Goal: Task Accomplishment & Management: Use online tool/utility

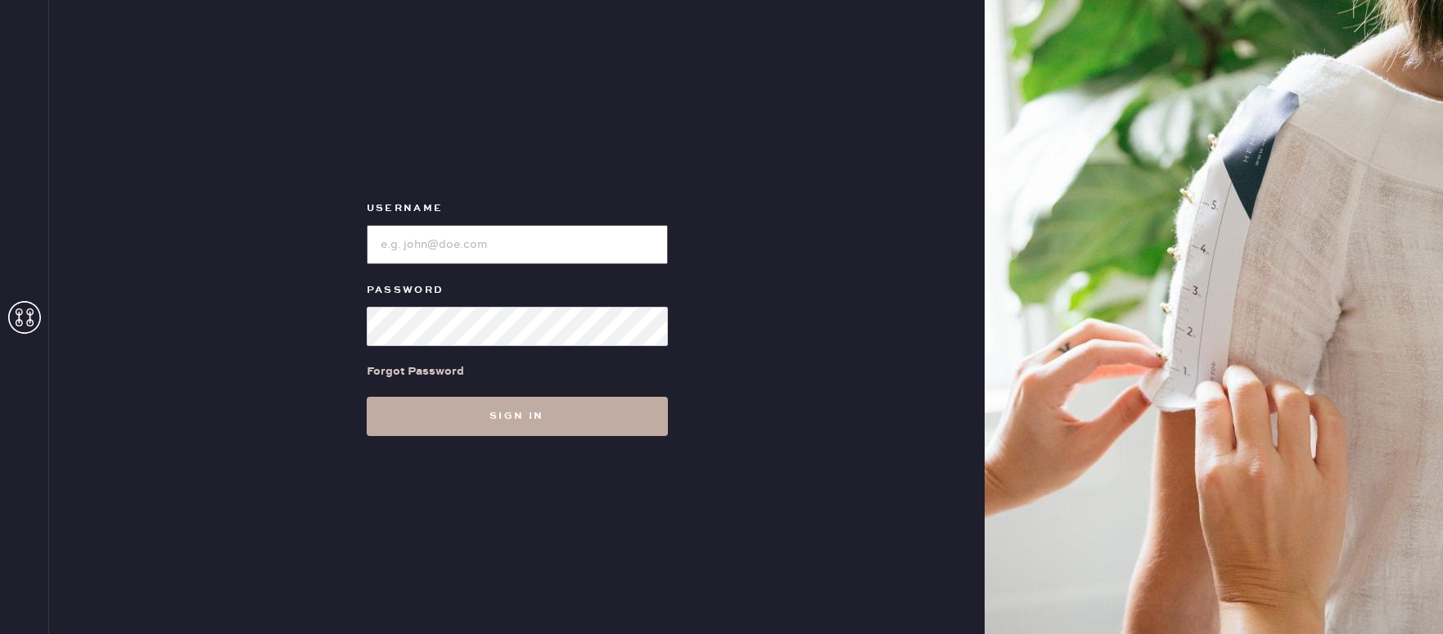
type input "reformationmelrose"
click at [486, 431] on button "Sign in" at bounding box center [517, 416] width 301 height 39
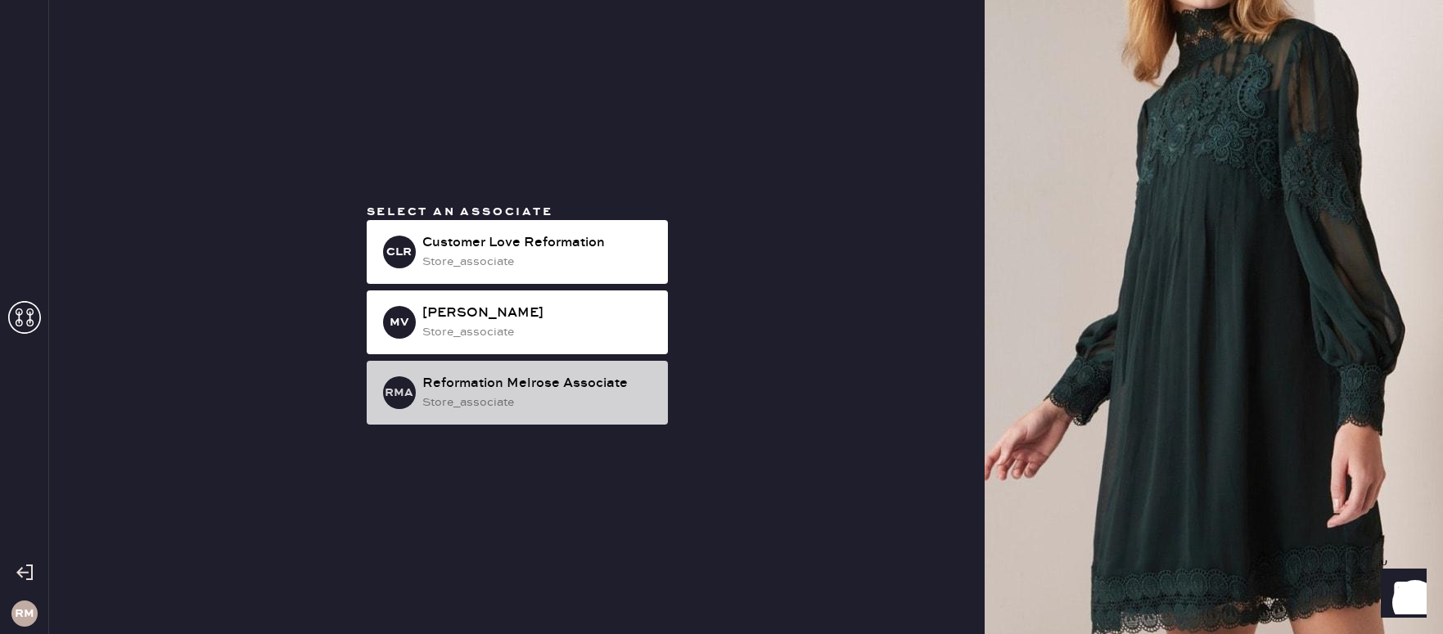
click at [570, 390] on div "Reformation Melrose Associate" at bounding box center [538, 384] width 232 height 20
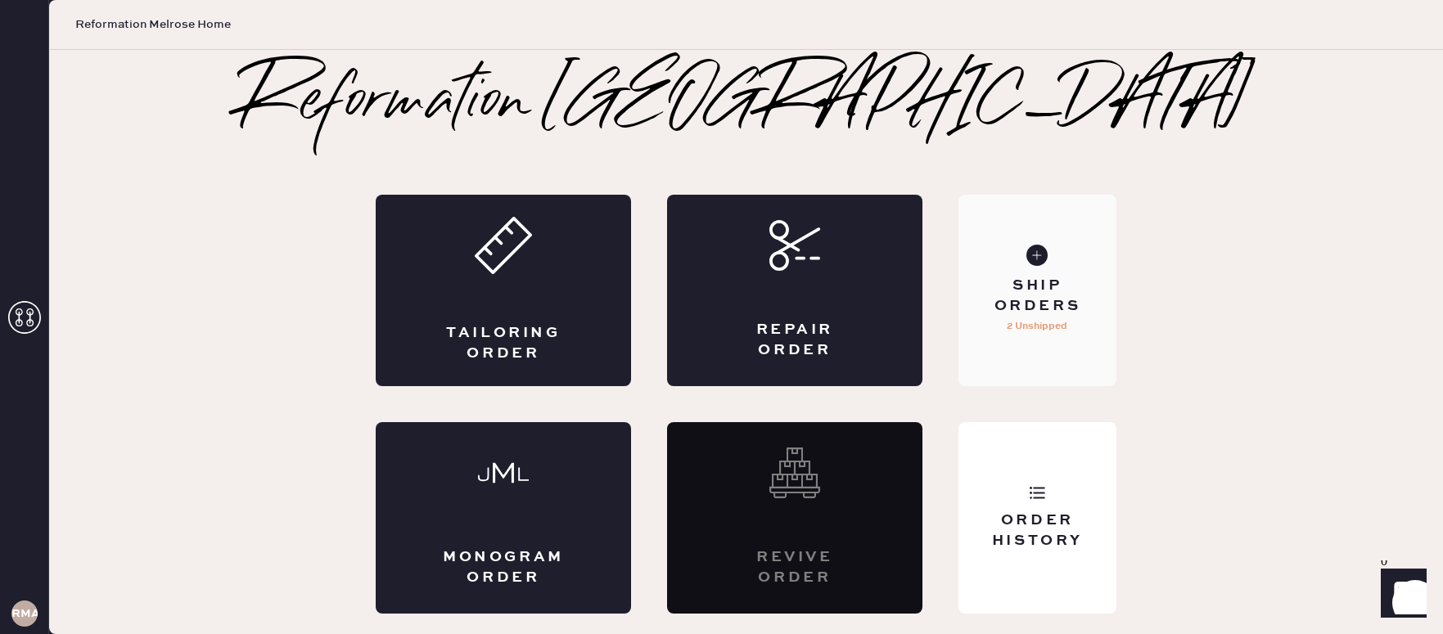
click at [1071, 372] on div "Ship Orders 2 Unshipped" at bounding box center [1037, 290] width 158 height 191
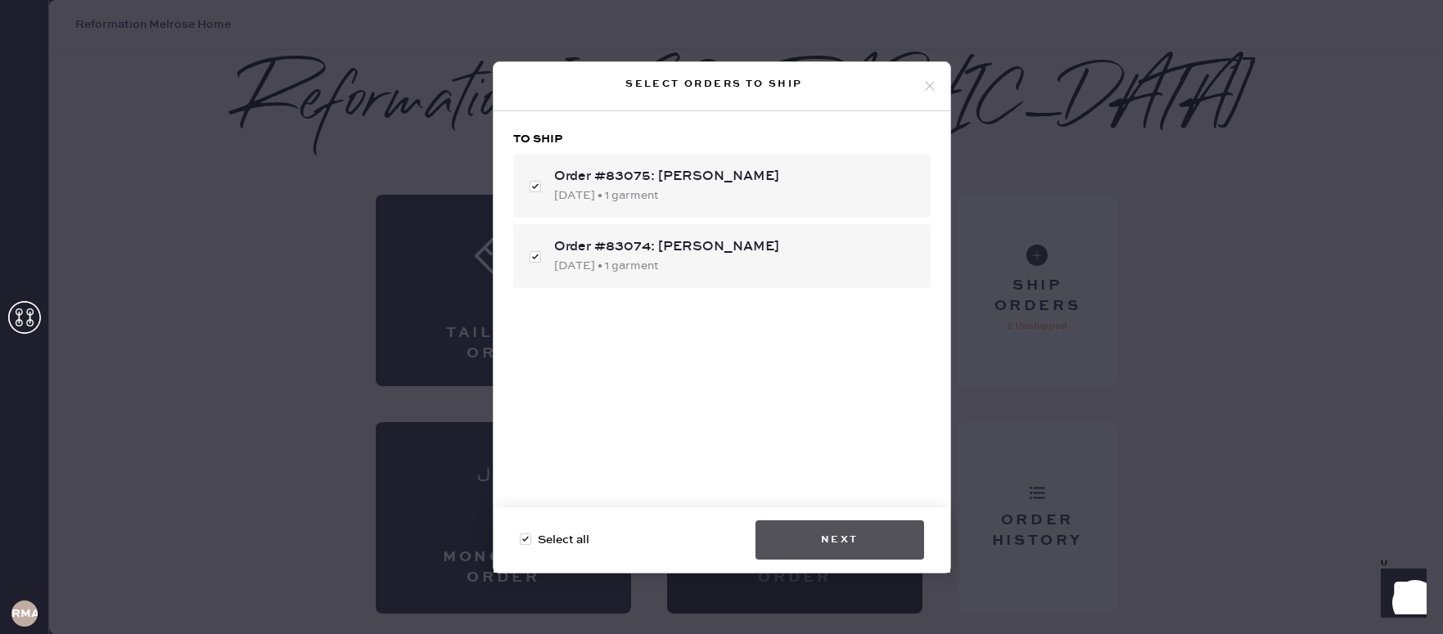
click at [889, 537] on button "Next" at bounding box center [839, 539] width 169 height 39
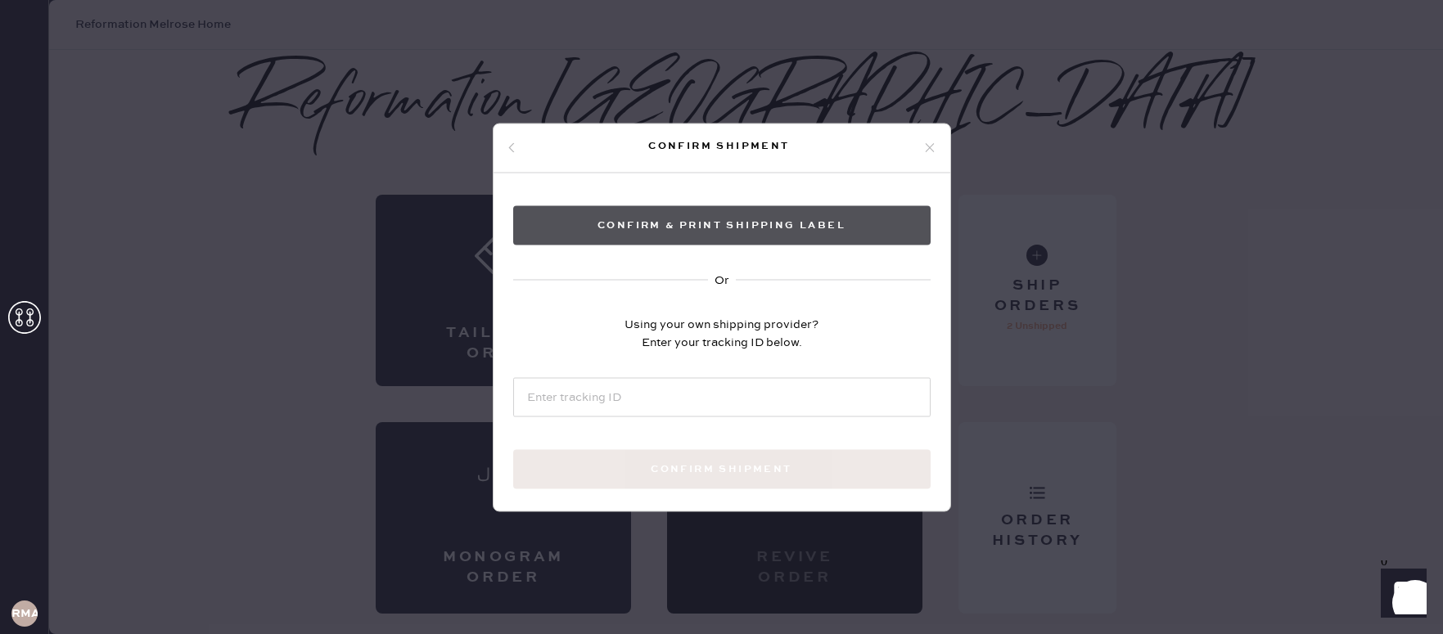
click at [750, 205] on button "Confirm & Print shipping label" at bounding box center [721, 224] width 417 height 39
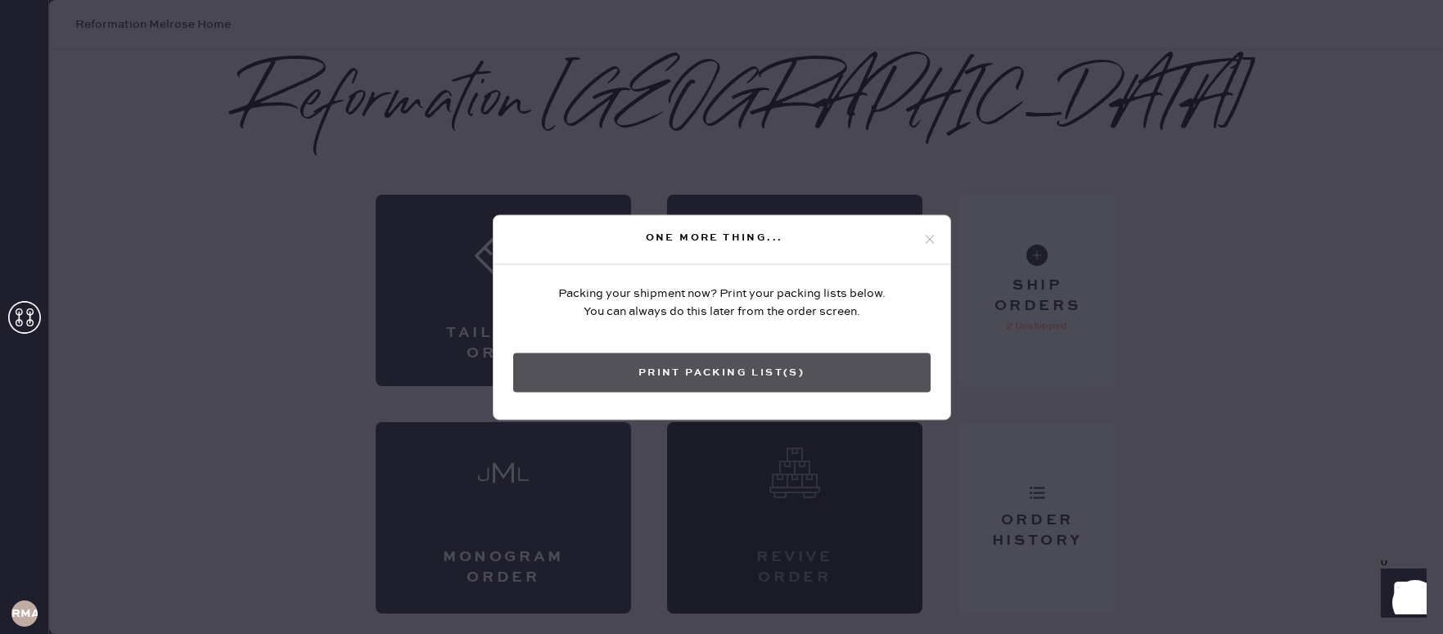
click at [836, 377] on button "Print Packing List(s)" at bounding box center [721, 372] width 417 height 39
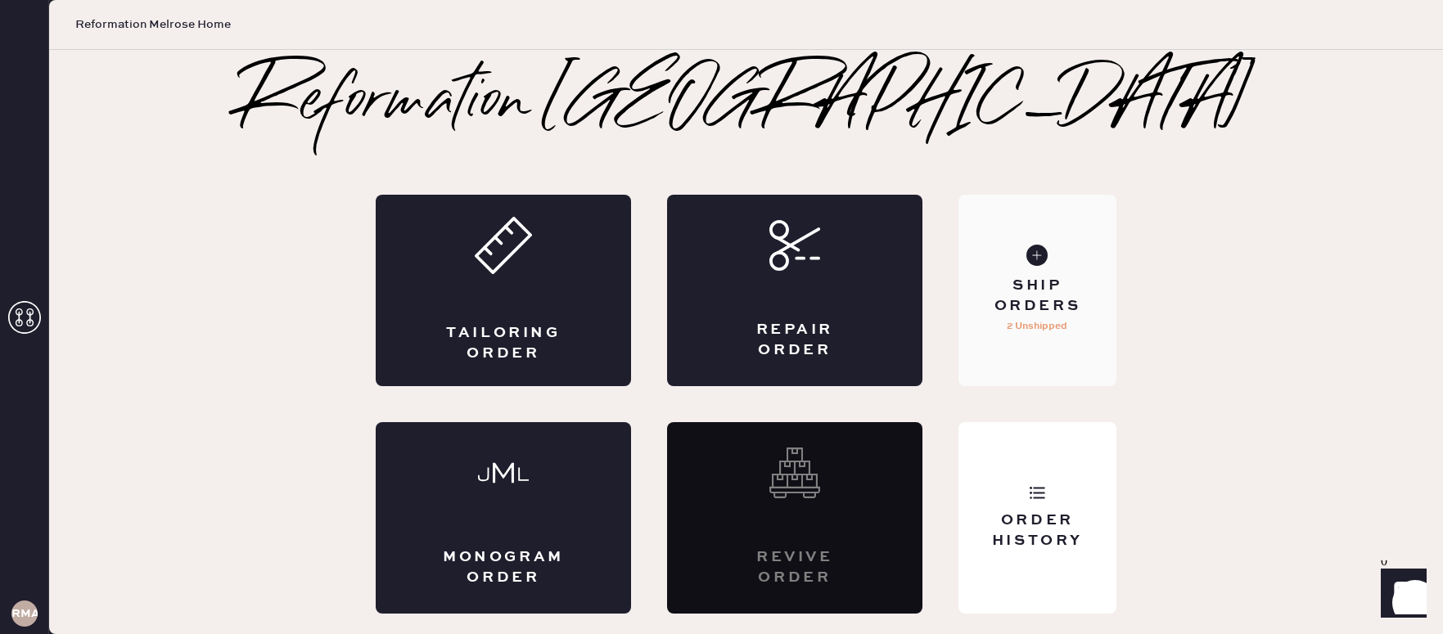
click at [1020, 339] on div "Ship Orders 2 Unshipped" at bounding box center [1037, 290] width 158 height 191
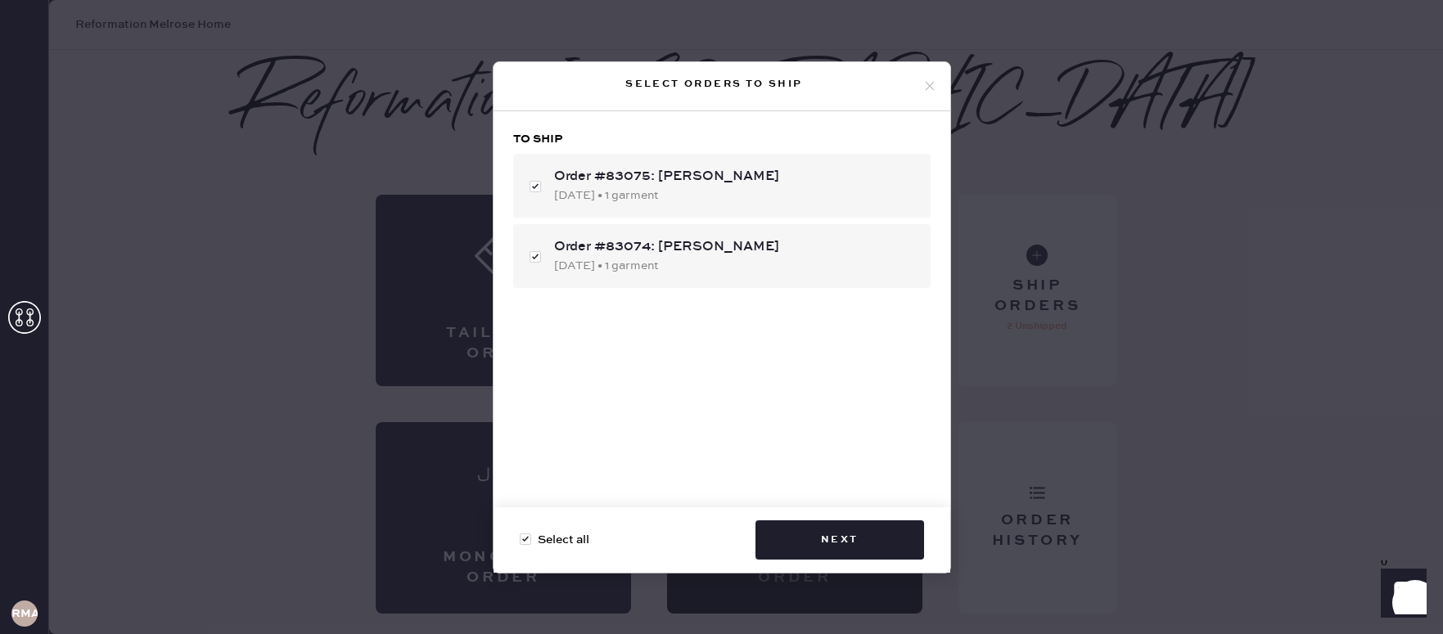
drag, startPoint x: 927, startPoint y: 83, endPoint x: 950, endPoint y: 131, distance: 52.7
click at [928, 83] on icon at bounding box center [929, 86] width 15 height 15
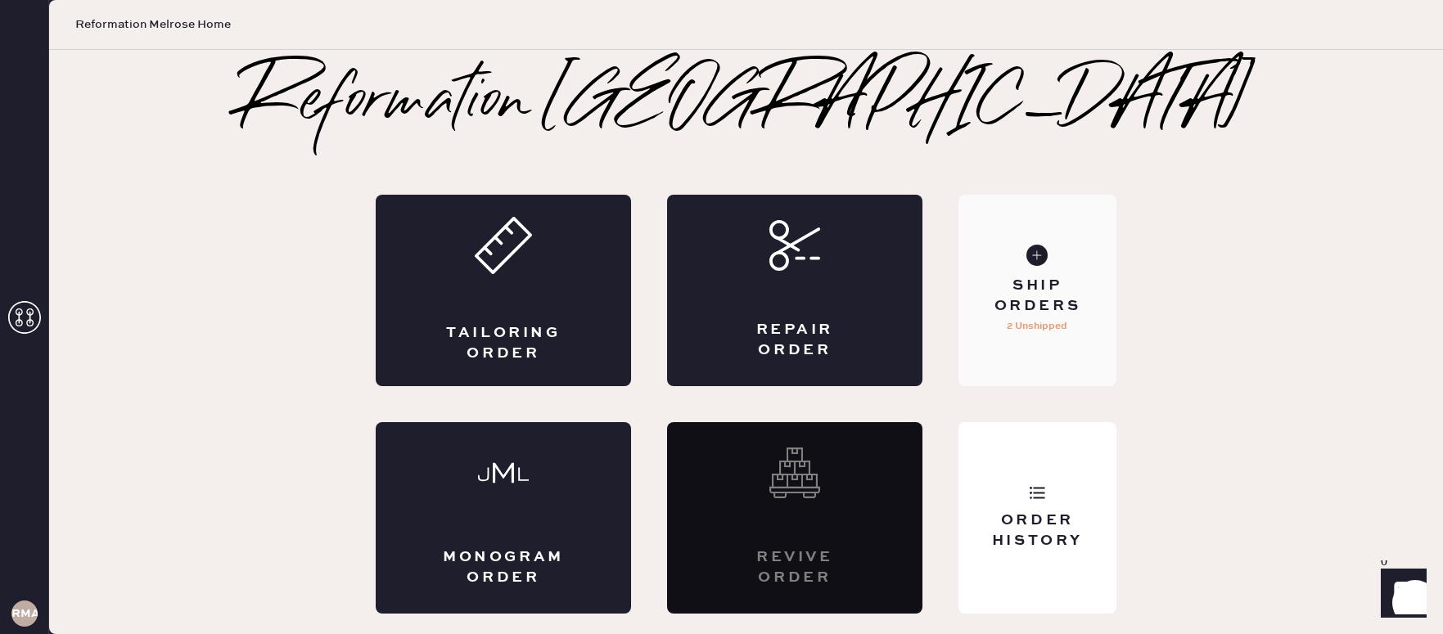
click at [1025, 336] on p "2 Unshipped" at bounding box center [1037, 327] width 61 height 20
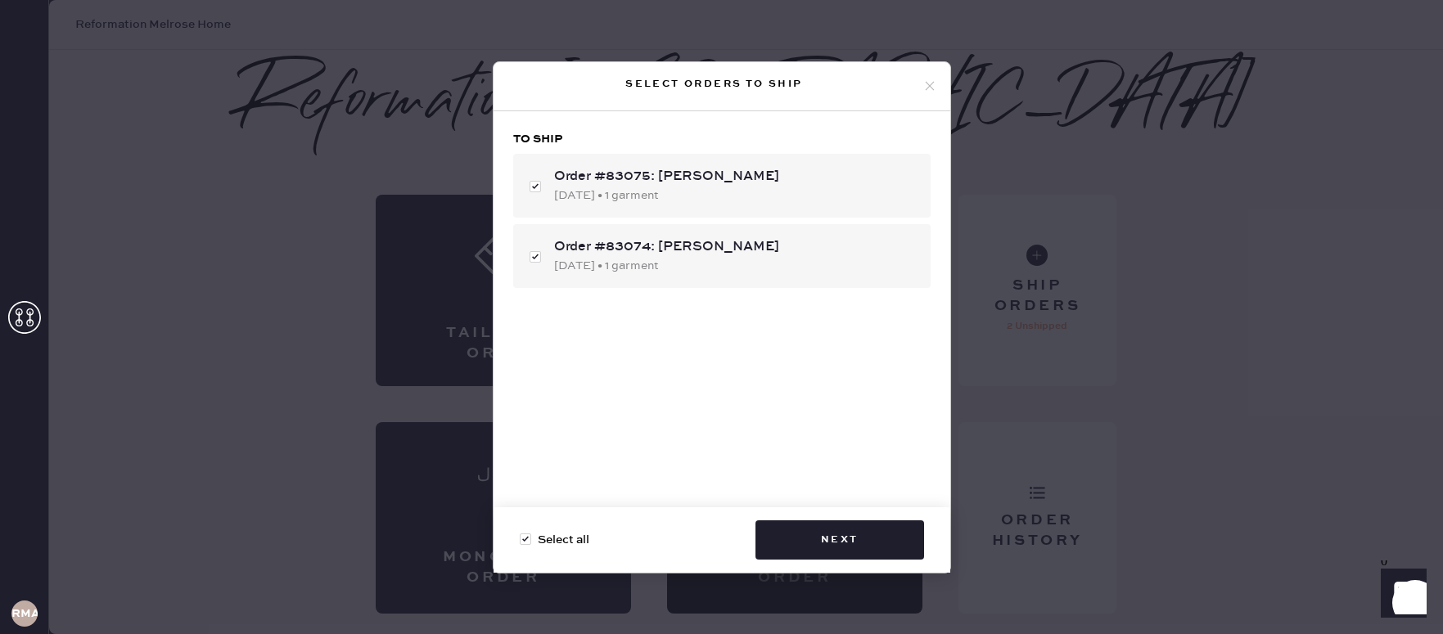
checkbox input "false"
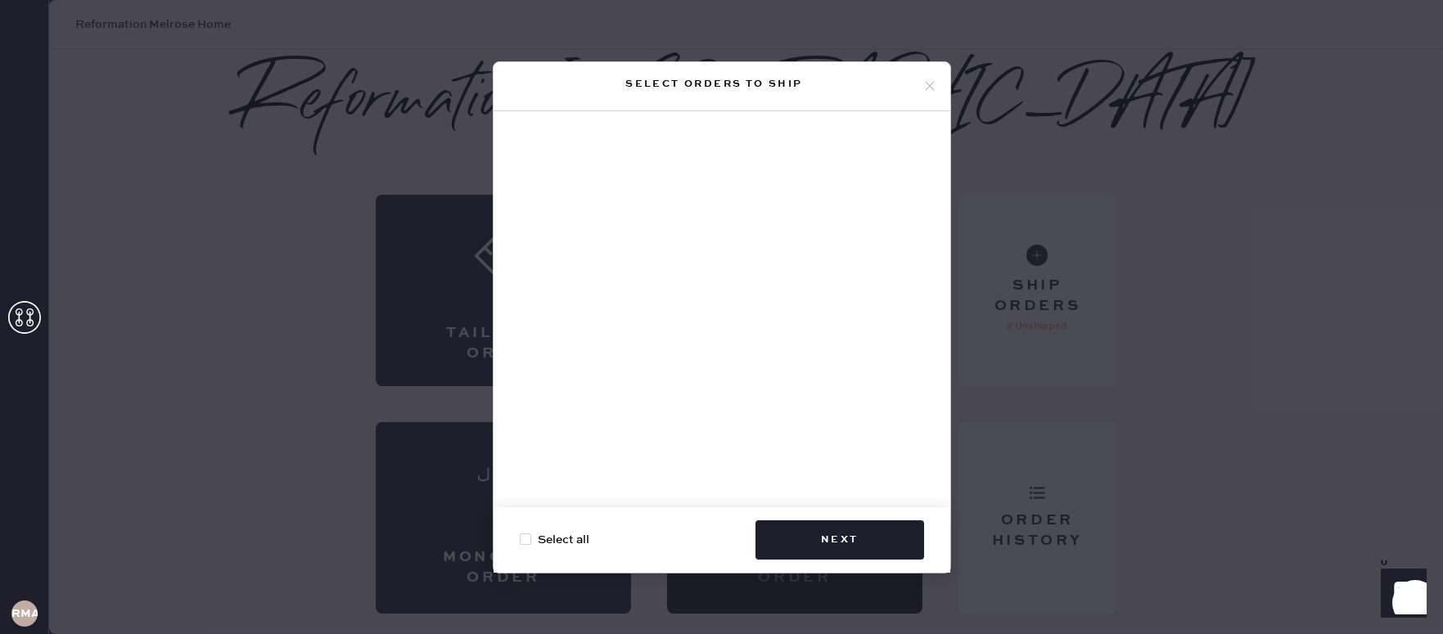
click at [929, 87] on icon at bounding box center [929, 86] width 15 height 15
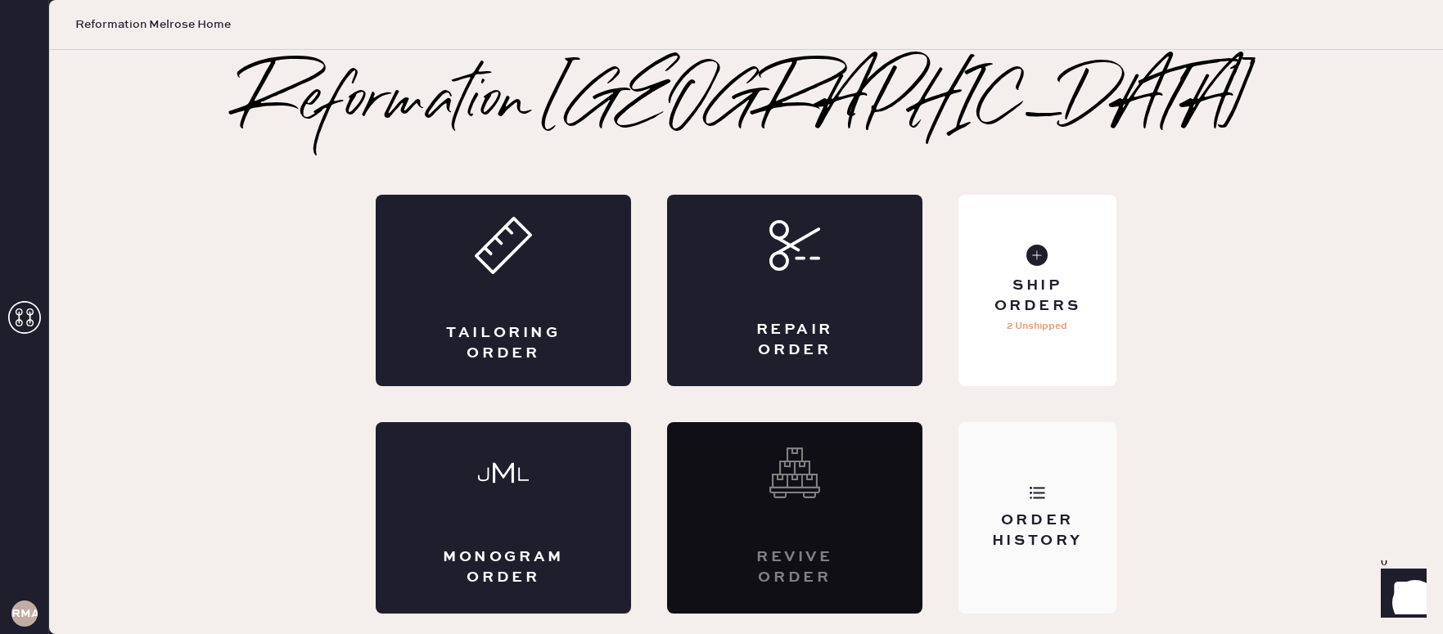
click at [975, 548] on div "Order History" at bounding box center [1037, 531] width 132 height 41
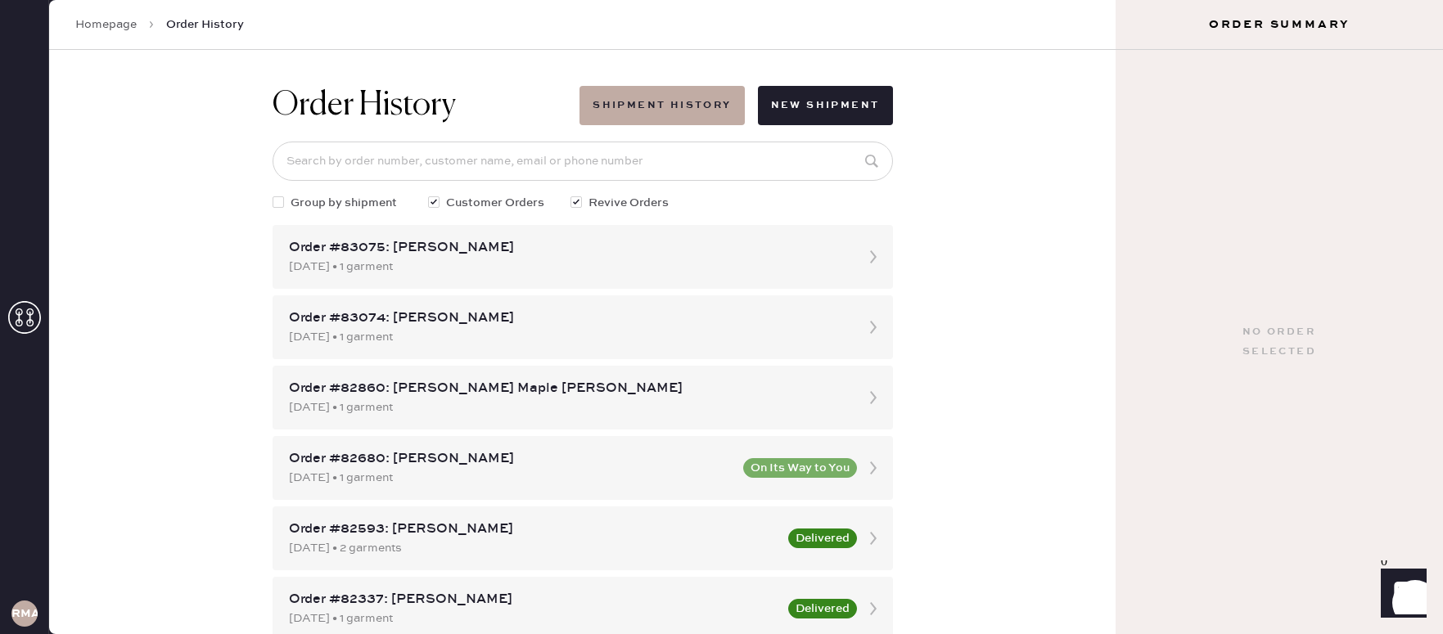
click at [689, 339] on div "[DATE] • 1 garment" at bounding box center [568, 337] width 558 height 18
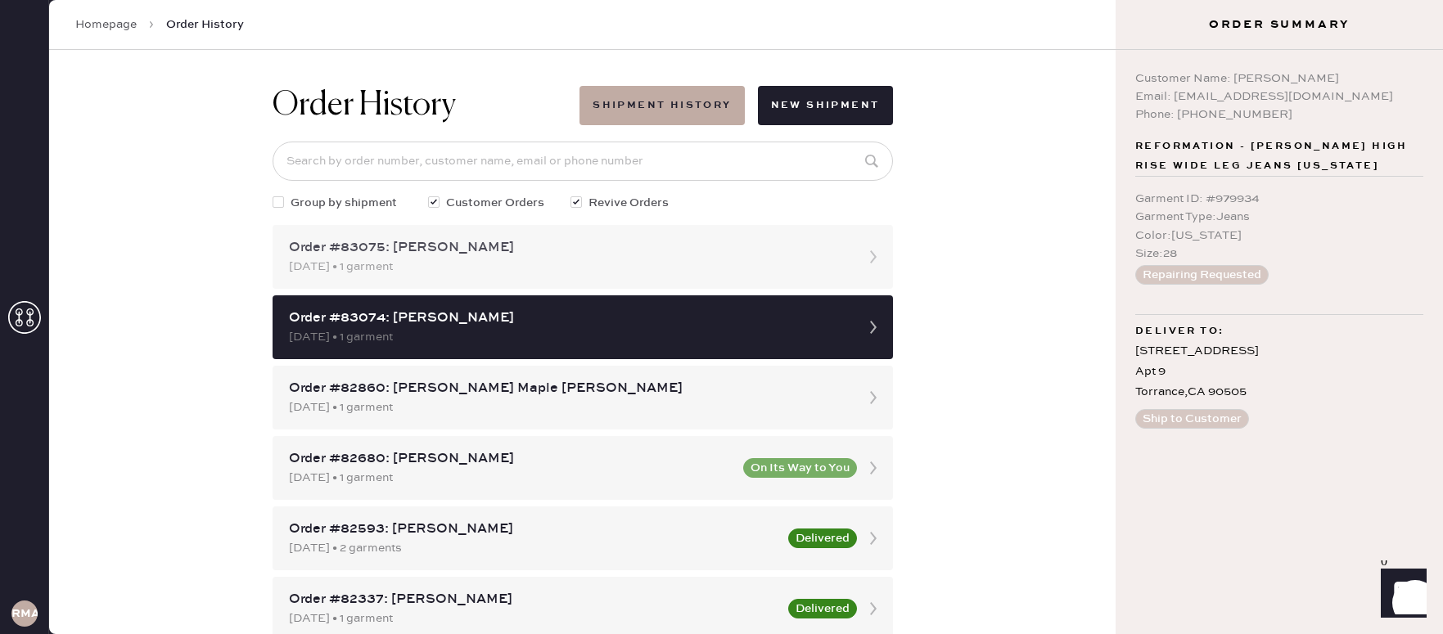
click at [709, 268] on div "[DATE] • 1 garment" at bounding box center [568, 267] width 558 height 18
